Goal: Find specific page/section: Find specific page/section

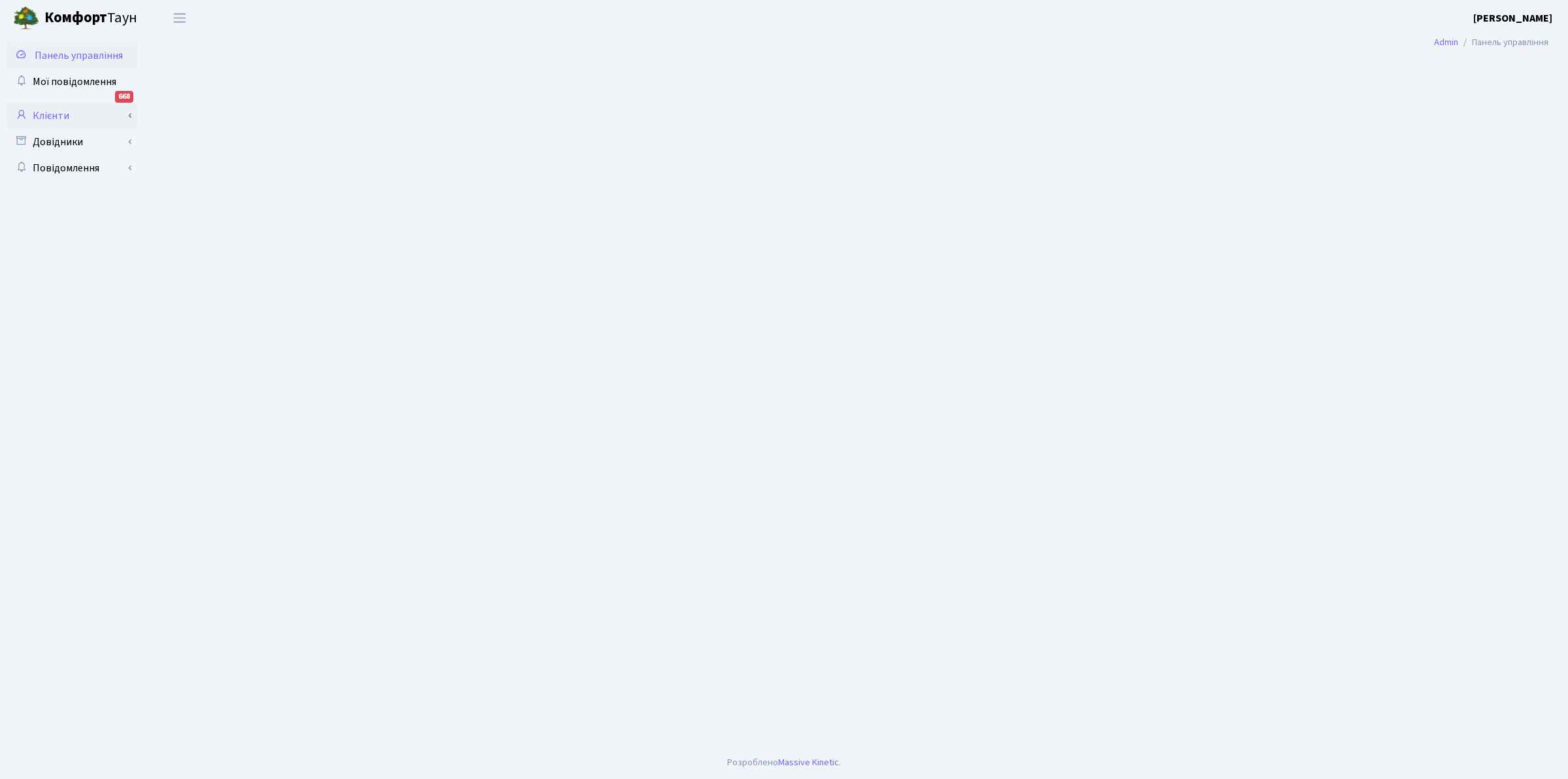
click at [48, 110] on link "Клієнти" at bounding box center [72, 115] width 131 height 26
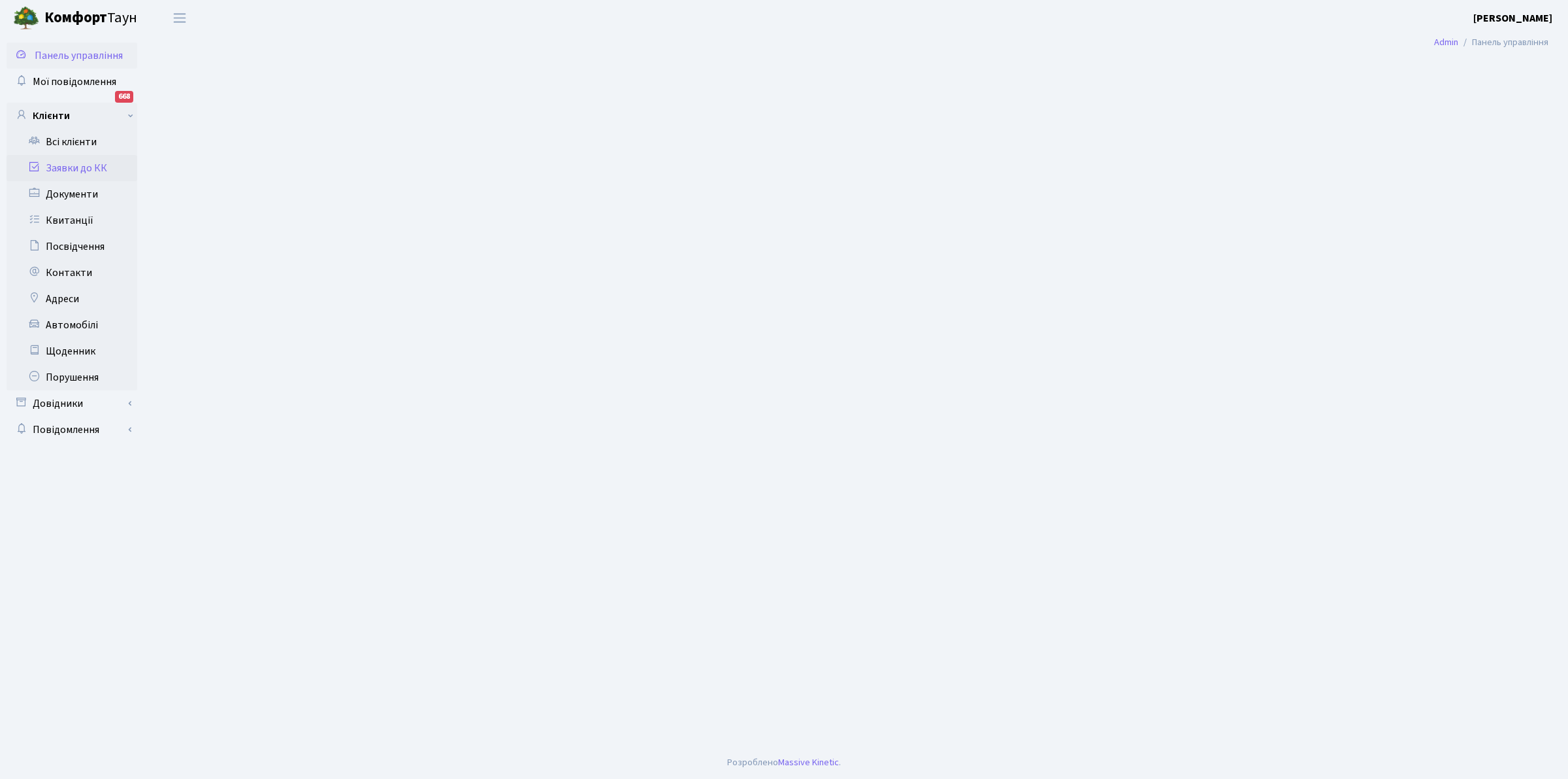
click at [83, 162] on link "Заявки до КК" at bounding box center [72, 167] width 131 height 26
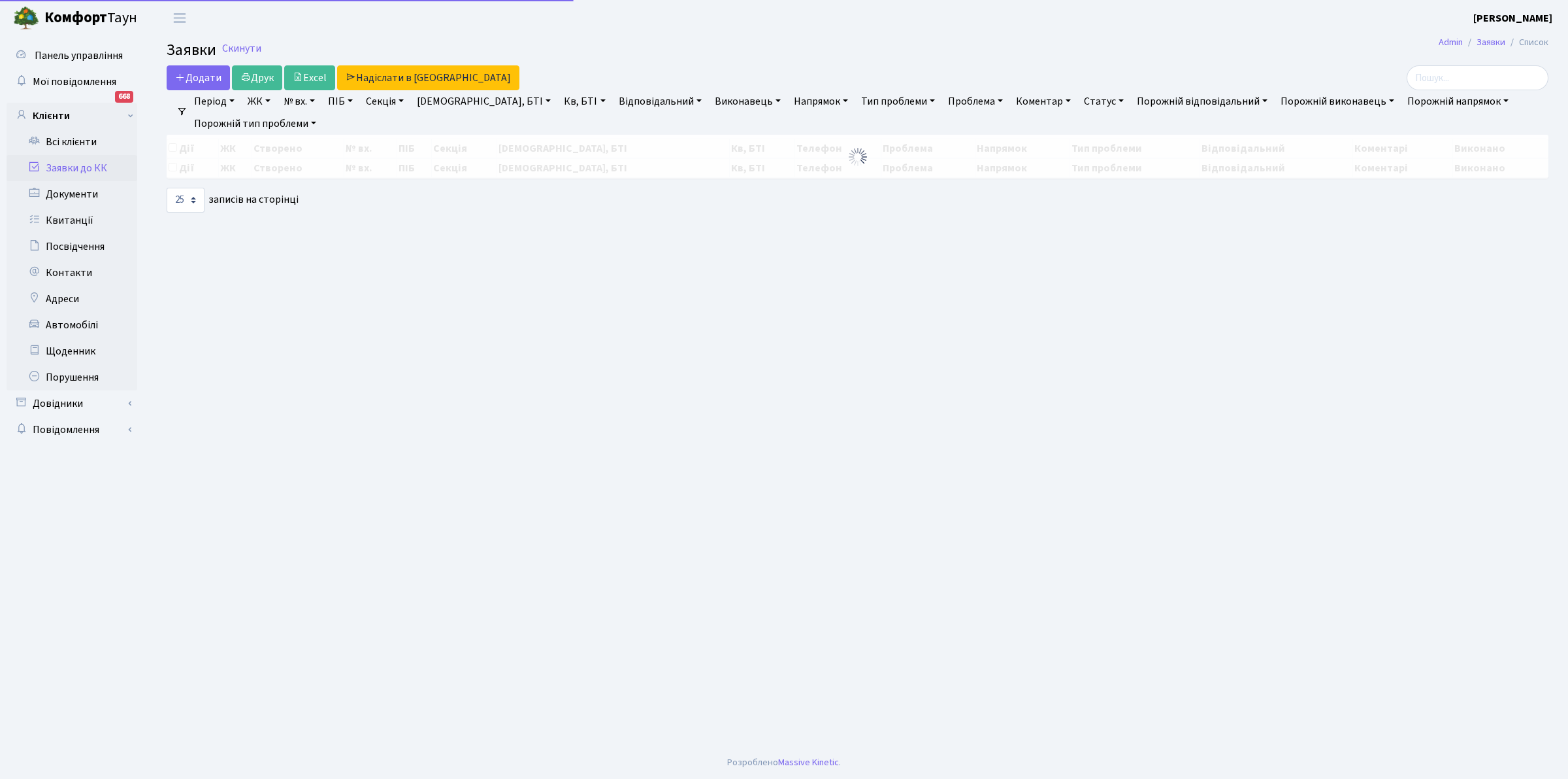
select select "25"
